Goal: Task Accomplishment & Management: Use online tool/utility

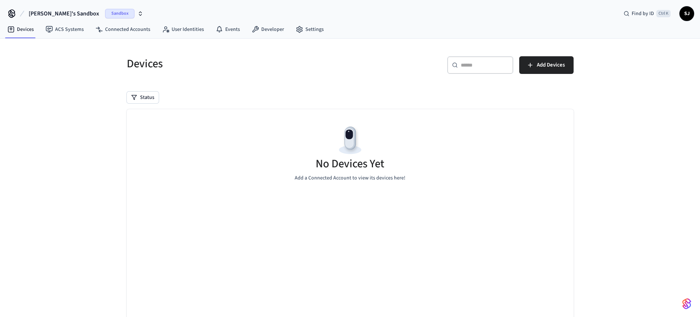
click at [61, 14] on span "[PERSON_NAME]'s Sandbox" at bounding box center [64, 13] width 71 height 9
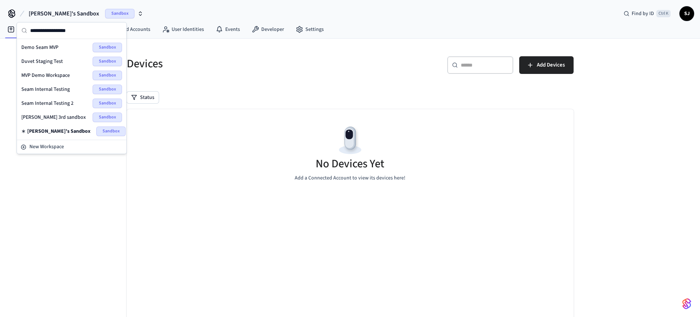
click at [42, 98] on div "Seam Internal Testing 2 Sandbox" at bounding box center [71, 103] width 107 height 14
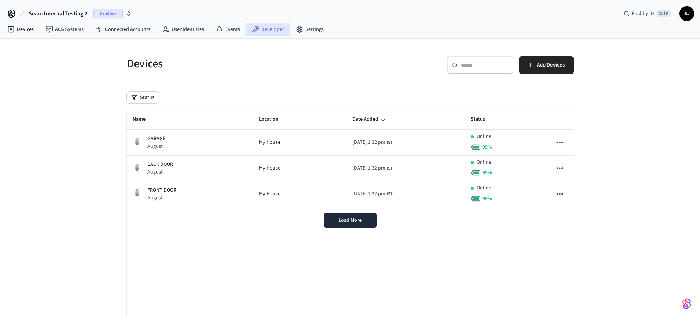
click at [260, 29] on link "Developer" at bounding box center [268, 29] width 44 height 13
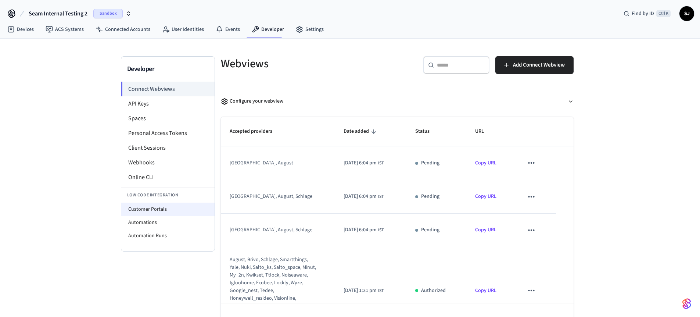
click at [138, 210] on li "Customer Portals" at bounding box center [167, 208] width 93 height 13
select select "**********"
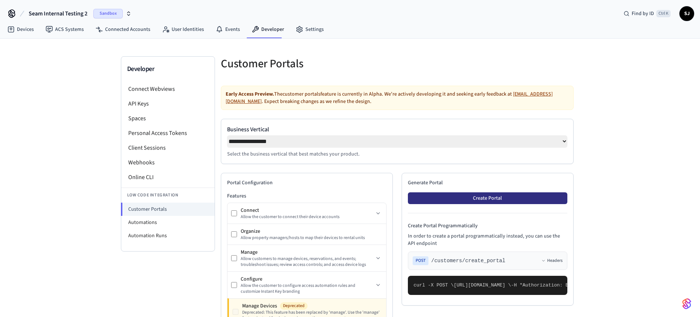
click at [461, 195] on button "Create Portal" at bounding box center [487, 198] width 159 height 12
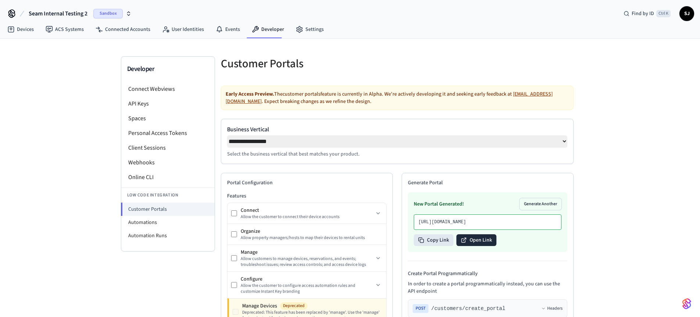
click at [476, 246] on button "Open Link" at bounding box center [476, 240] width 40 height 12
